Goal: Task Accomplishment & Management: Manage account settings

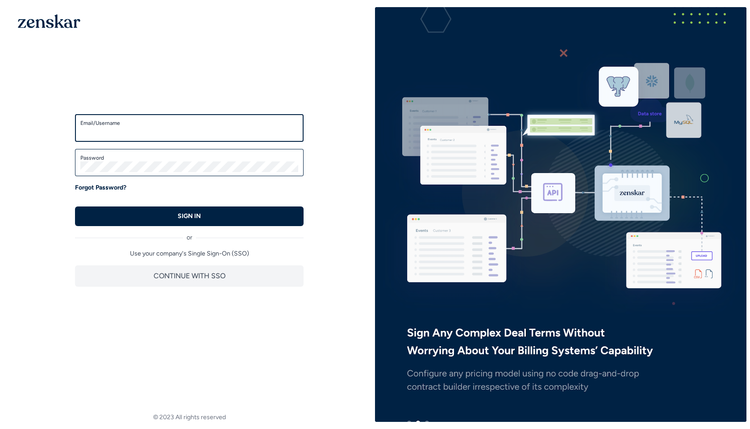
type input "**********"
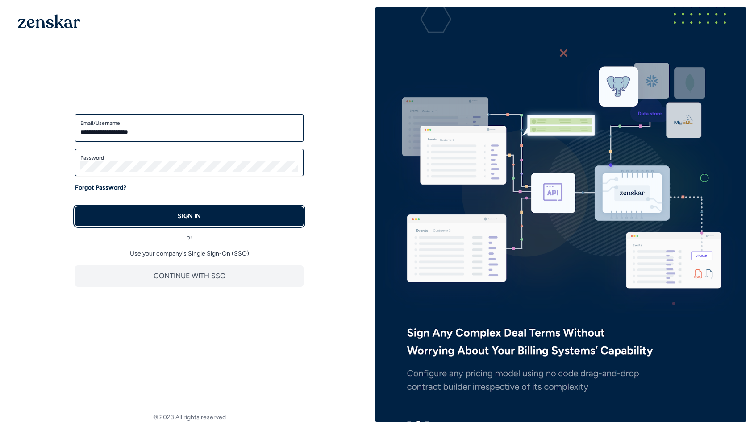
click at [270, 210] on button "SIGN IN" at bounding box center [189, 217] width 229 height 20
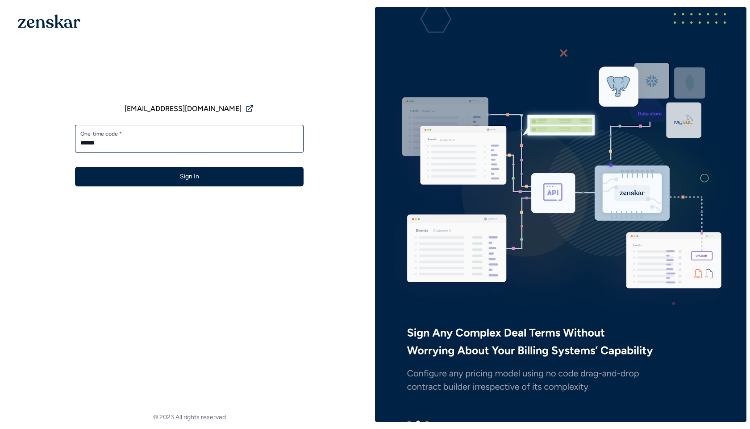
type input "******"
click at [75, 167] on button "Sign In" at bounding box center [189, 177] width 229 height 20
